Goal: Transaction & Acquisition: Purchase product/service

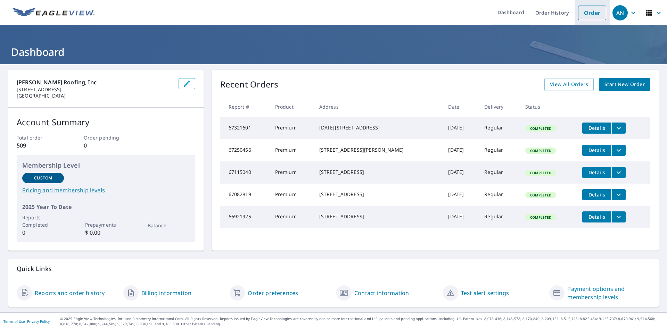
click at [591, 17] on link "Order" at bounding box center [592, 13] width 28 height 15
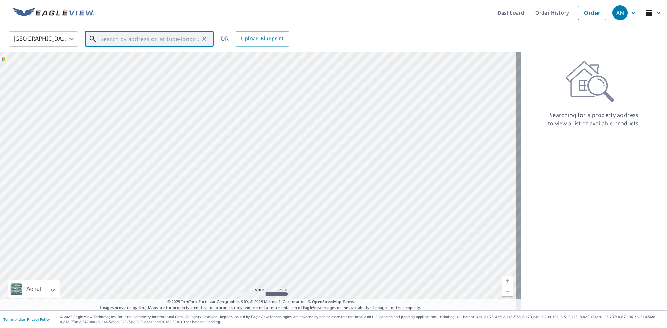
click at [120, 39] on input "text" at bounding box center [149, 38] width 99 height 19
click at [129, 60] on span "[STREET_ADDRESS]" at bounding box center [153, 59] width 109 height 8
type input "[STREET_ADDRESS]"
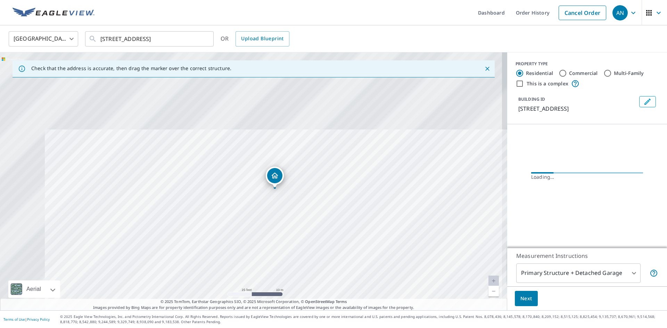
drag, startPoint x: 250, startPoint y: 113, endPoint x: 404, endPoint y: 307, distance: 247.8
click at [404, 307] on div "Check that the address is accurate, then drag the marker over the correct struc…" at bounding box center [254, 181] width 508 height 258
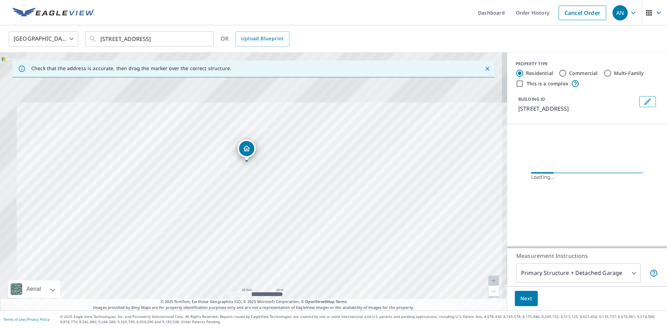
drag, startPoint x: 291, startPoint y: 220, endPoint x: 384, endPoint y: 276, distance: 108.9
click at [382, 275] on div "[STREET_ADDRESS]" at bounding box center [254, 181] width 508 height 258
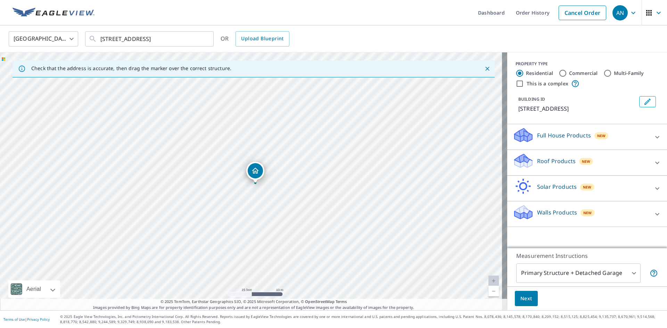
drag, startPoint x: 252, startPoint y: 168, endPoint x: 256, endPoint y: 171, distance: 5.0
click at [654, 164] on icon at bounding box center [658, 163] width 8 height 8
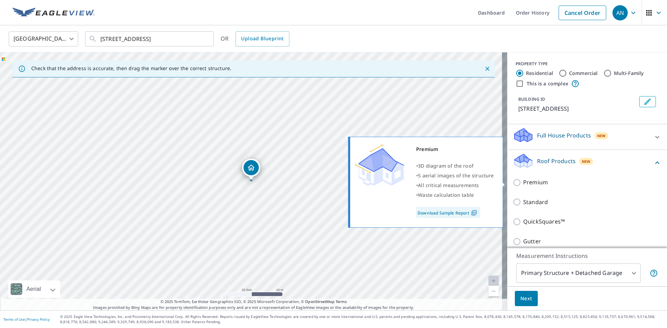
click at [514, 182] on input "Premium" at bounding box center [518, 183] width 10 height 8
checkbox input "true"
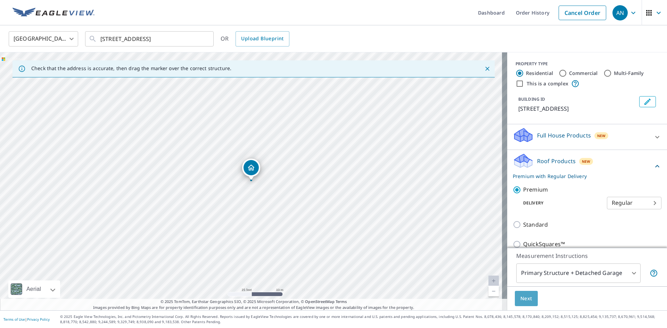
click at [521, 301] on span "Next" at bounding box center [527, 299] width 12 height 9
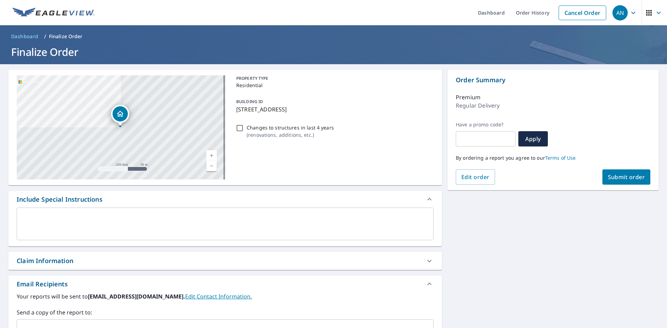
click at [624, 178] on span "Submit order" at bounding box center [626, 177] width 37 height 8
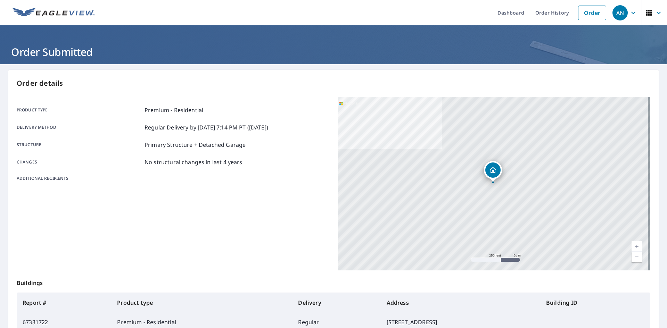
click at [630, 11] on icon "button" at bounding box center [634, 13] width 8 height 8
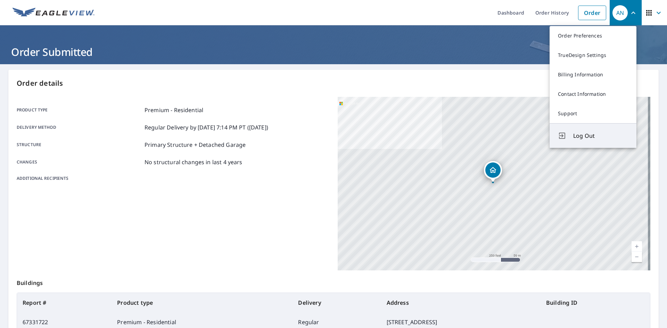
click at [582, 137] on span "Log Out" at bounding box center [601, 136] width 55 height 8
